Goal: Transaction & Acquisition: Purchase product/service

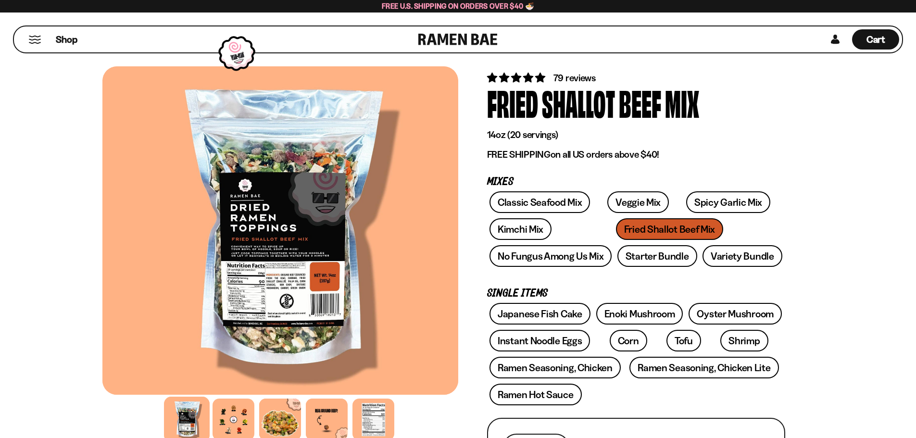
scroll to position [48, 0]
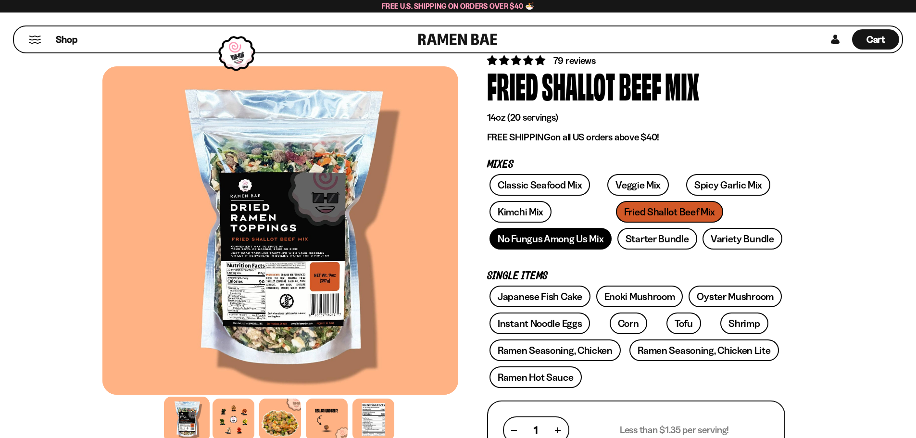
click at [580, 248] on link "No Fungus Among Us Mix" at bounding box center [550, 239] width 122 height 22
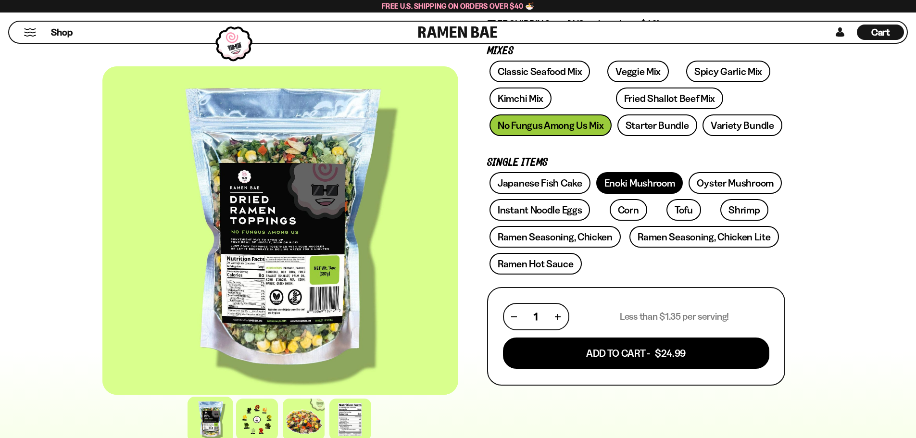
scroll to position [144, 0]
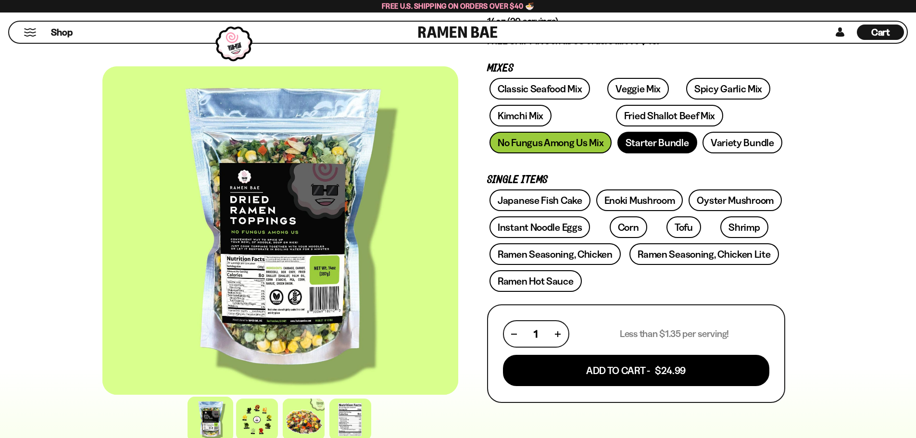
click at [677, 149] on link "Starter Bundle" at bounding box center [657, 143] width 80 height 22
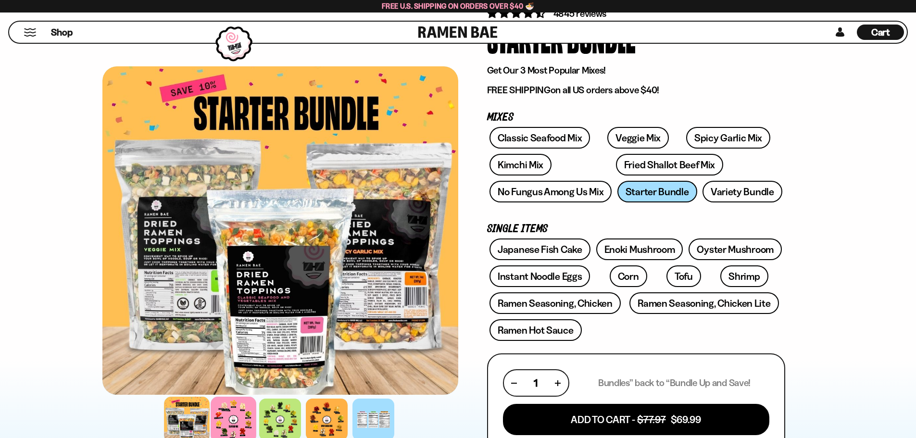
scroll to position [96, 0]
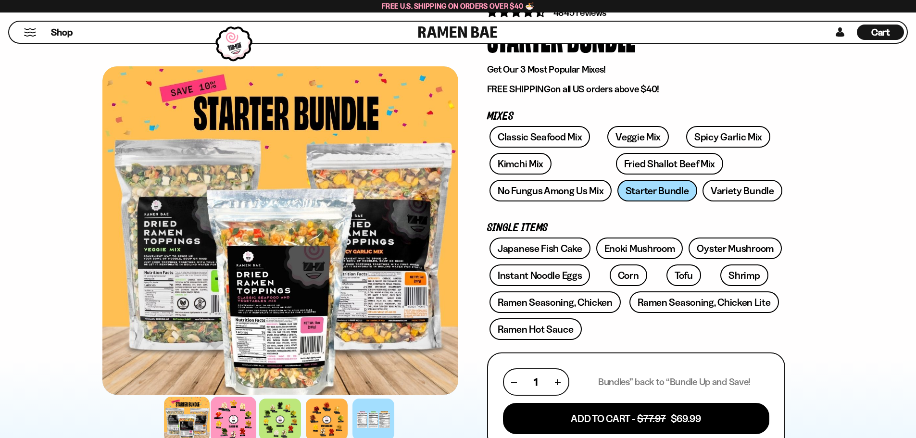
click at [246, 411] on div at bounding box center [234, 420] width 46 height 46
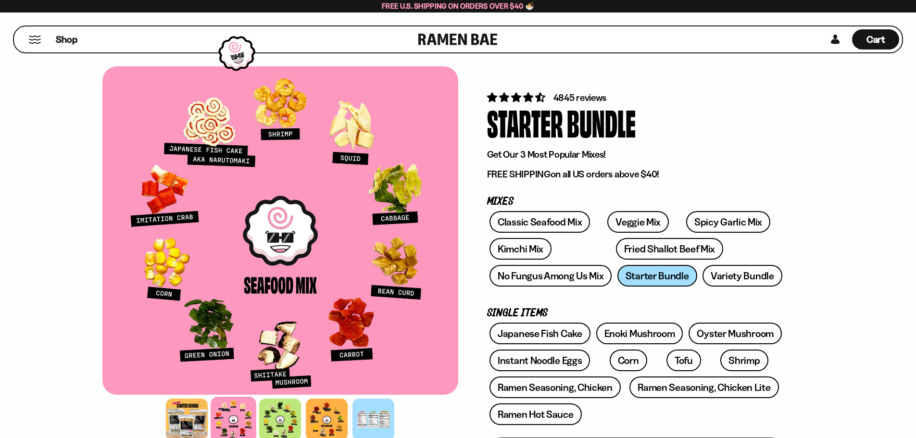
scroll to position [0, 0]
